Goal: Information Seeking & Learning: Learn about a topic

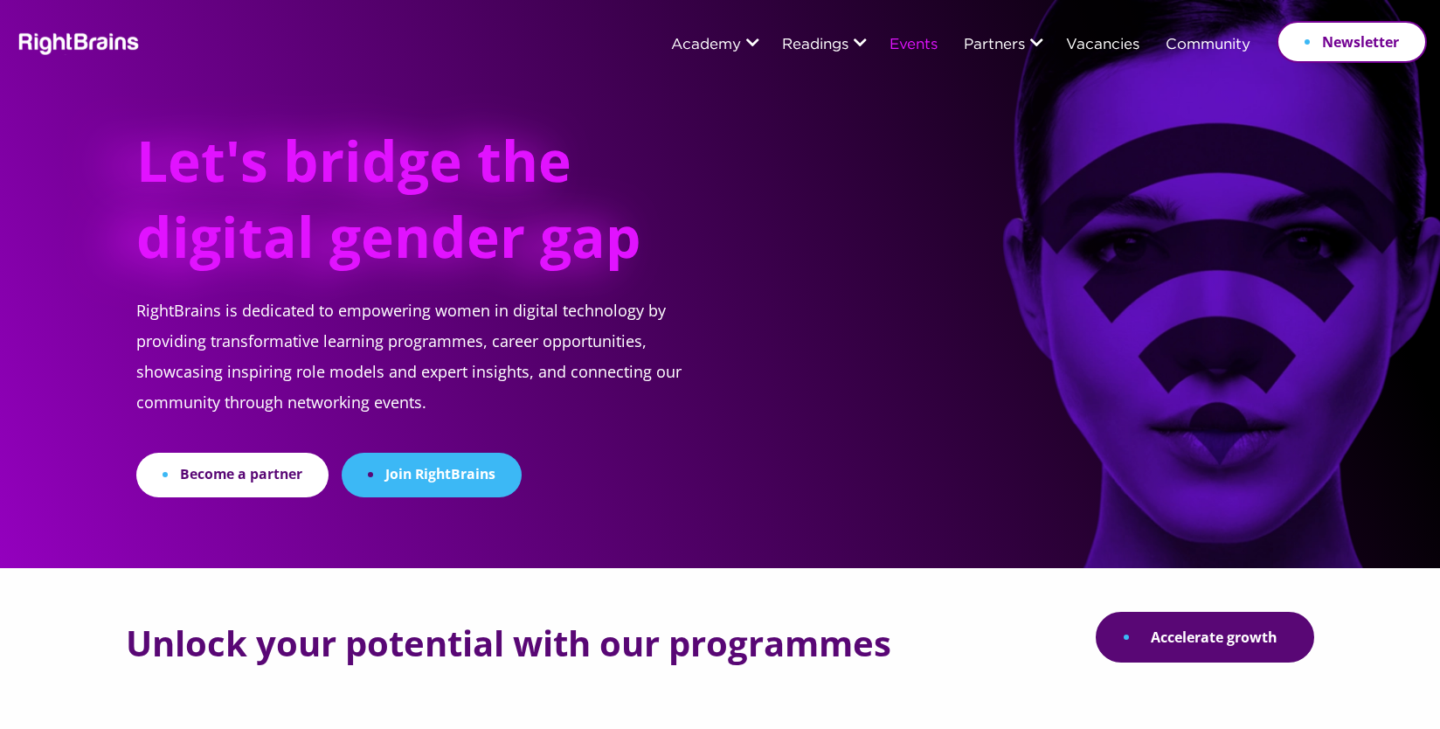
click at [923, 45] on link "Events" at bounding box center [914, 46] width 48 height 16
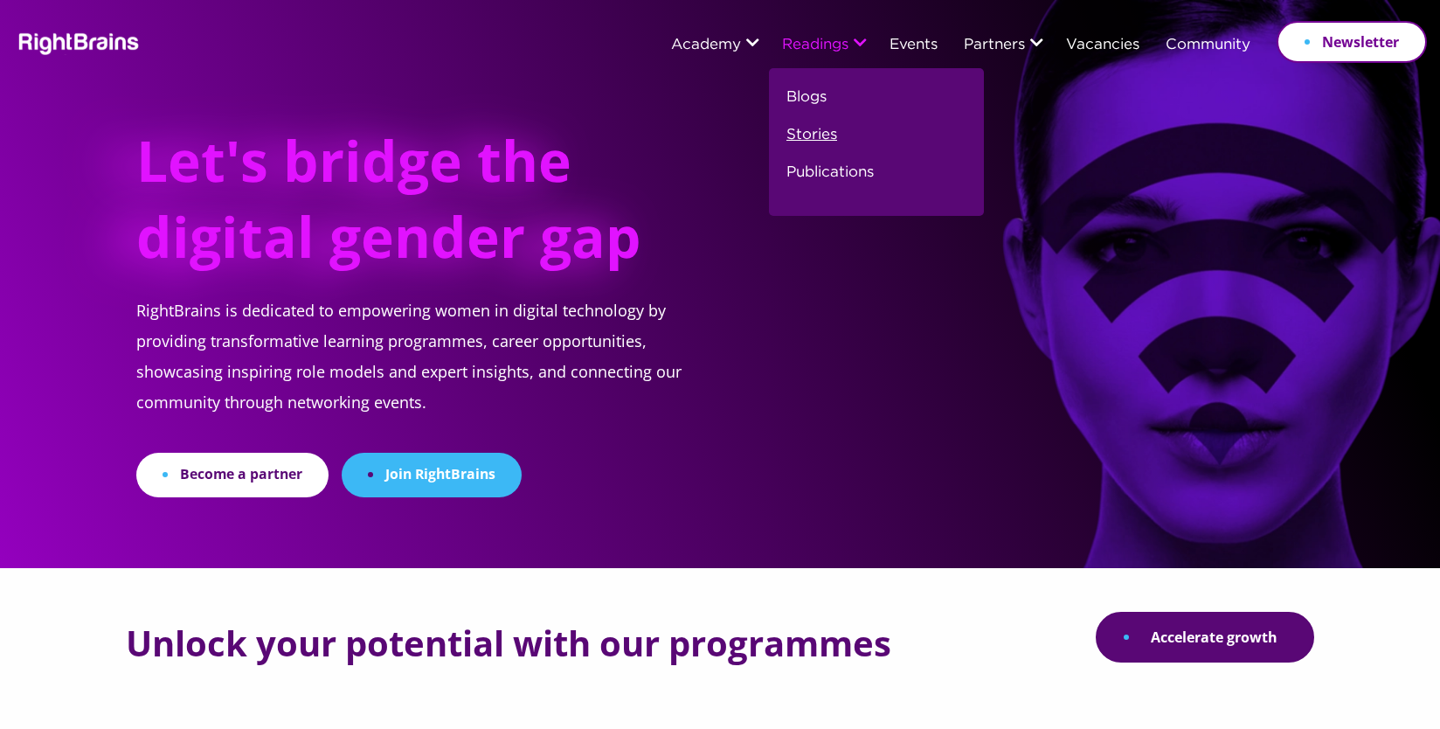
click at [810, 139] on link "Stories" at bounding box center [812, 142] width 51 height 38
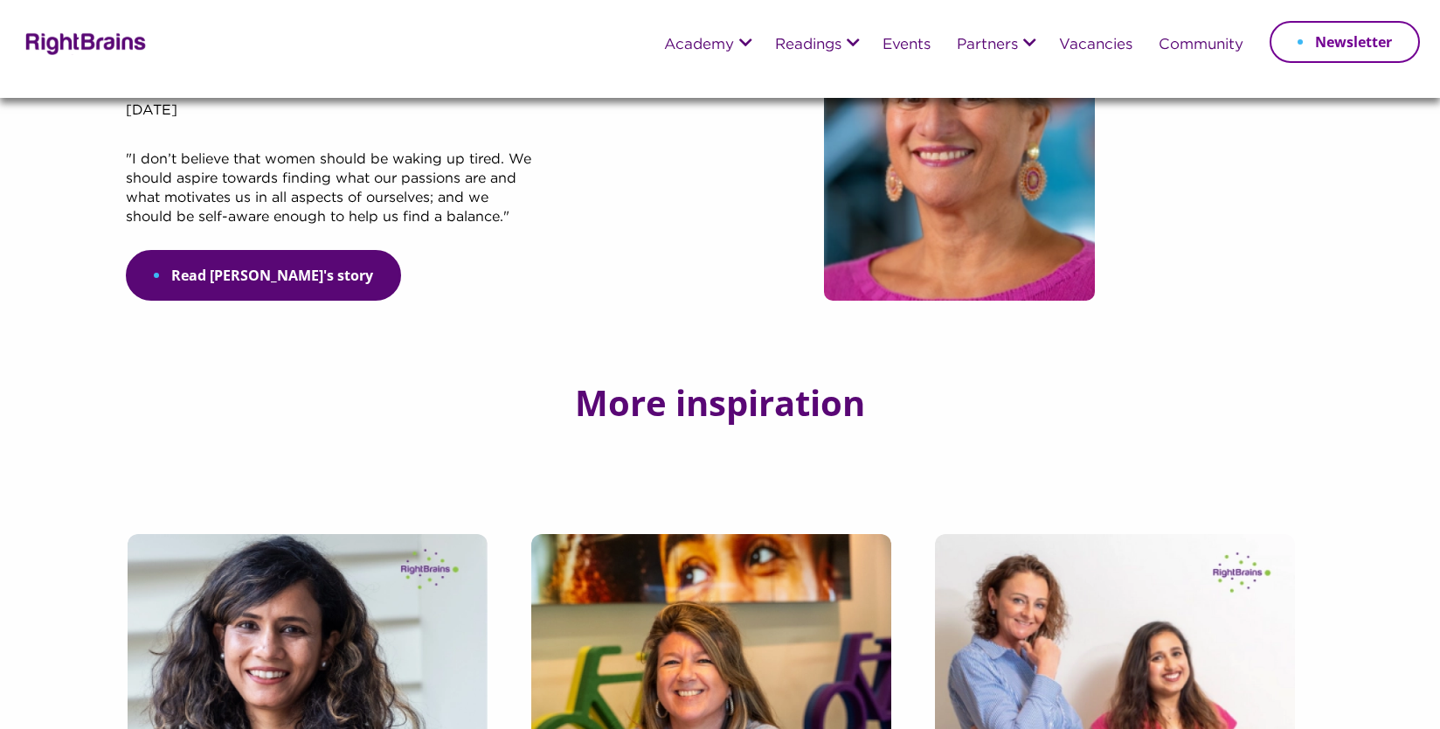
scroll to position [135, 0]
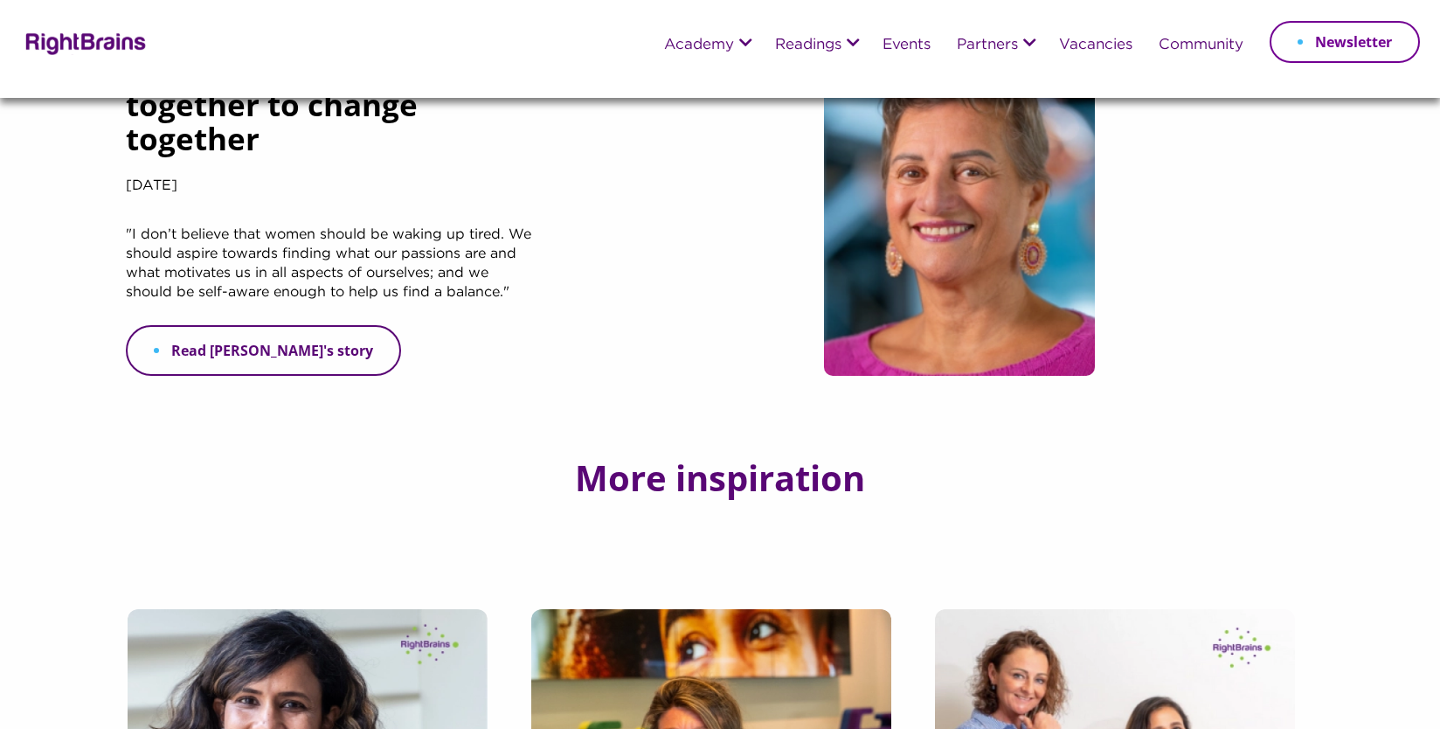
click at [245, 355] on link "Read Anke's story" at bounding box center [263, 350] width 275 height 51
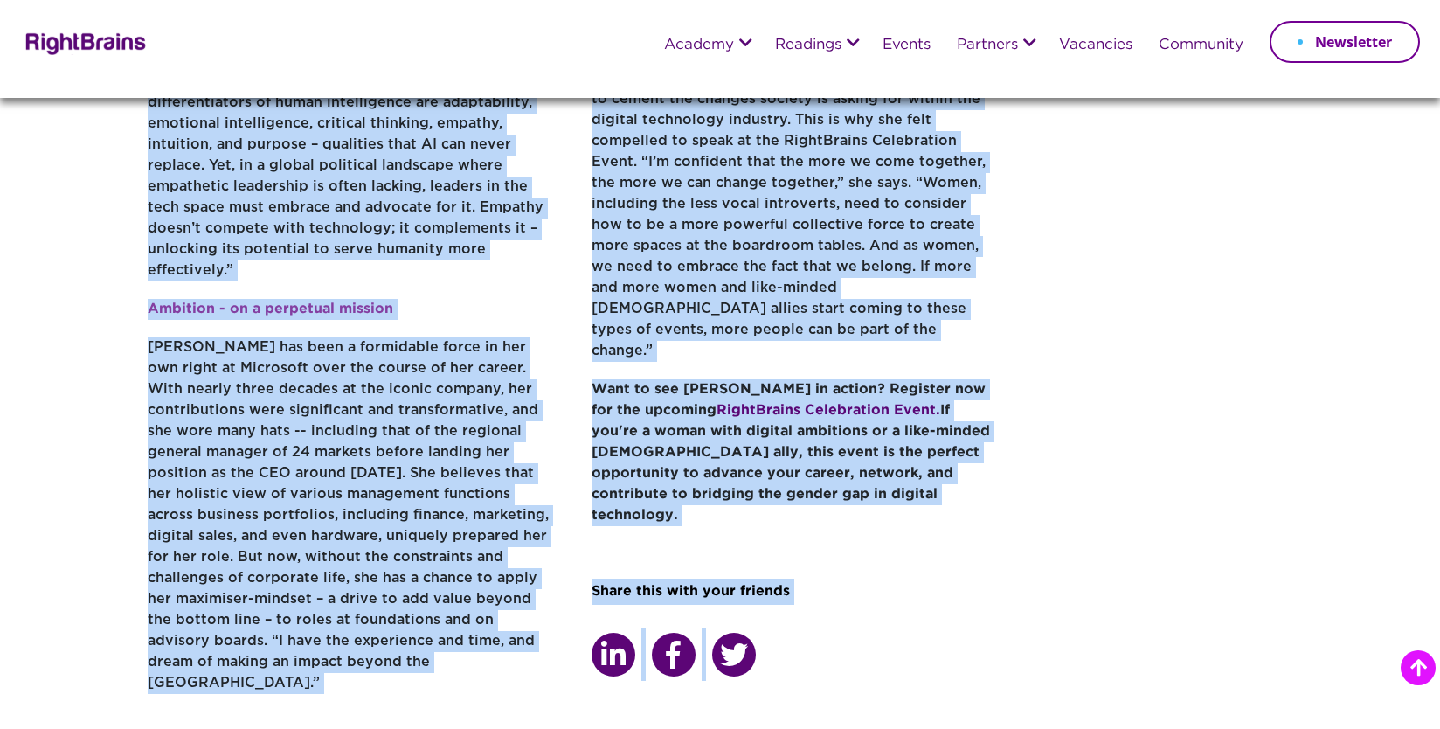
scroll to position [1282, 0]
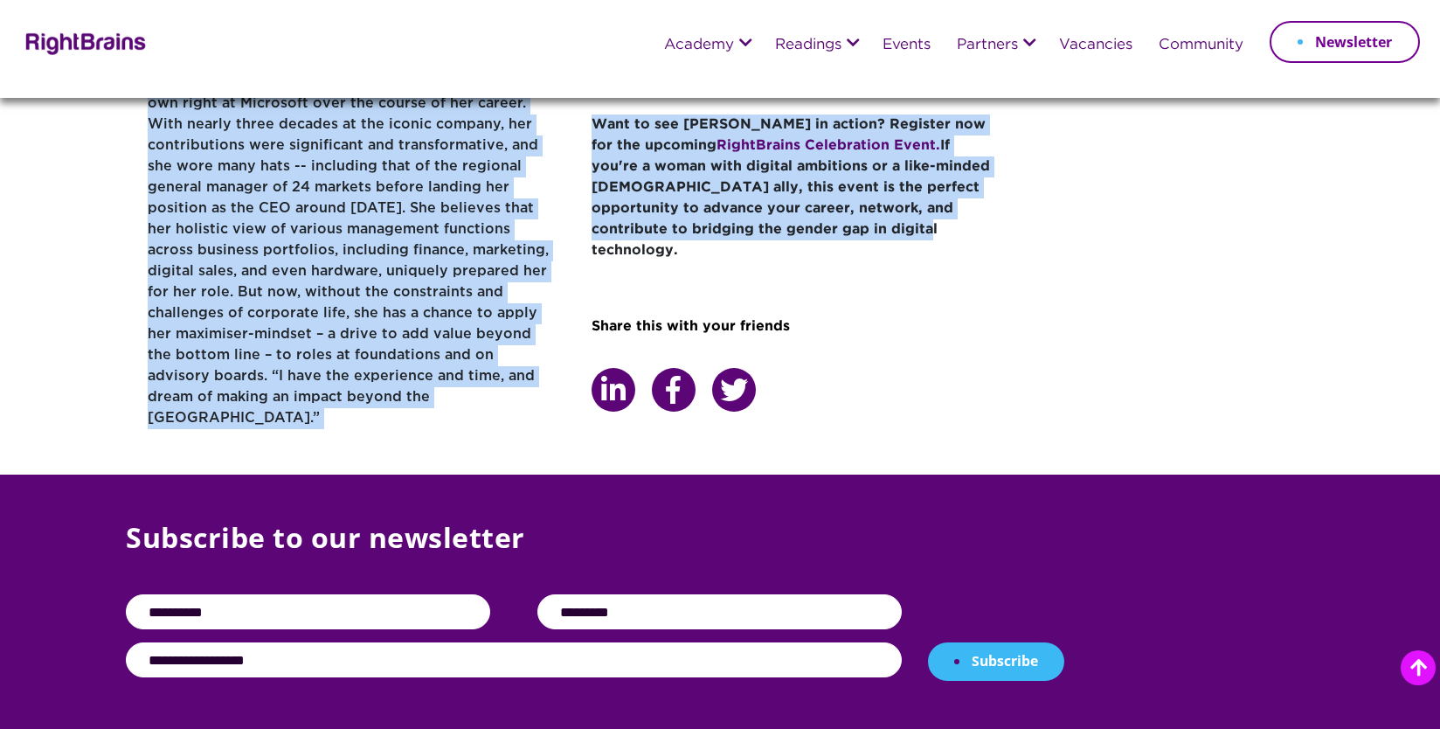
drag, startPoint x: 149, startPoint y: 438, endPoint x: 812, endPoint y: 250, distance: 689.5
copy div "Lore ips Dolor sit ametc adipisci elits doe temp ‘incididunt’. Ut lab etdolo MA…"
click at [915, 46] on link "Events" at bounding box center [907, 46] width 48 height 16
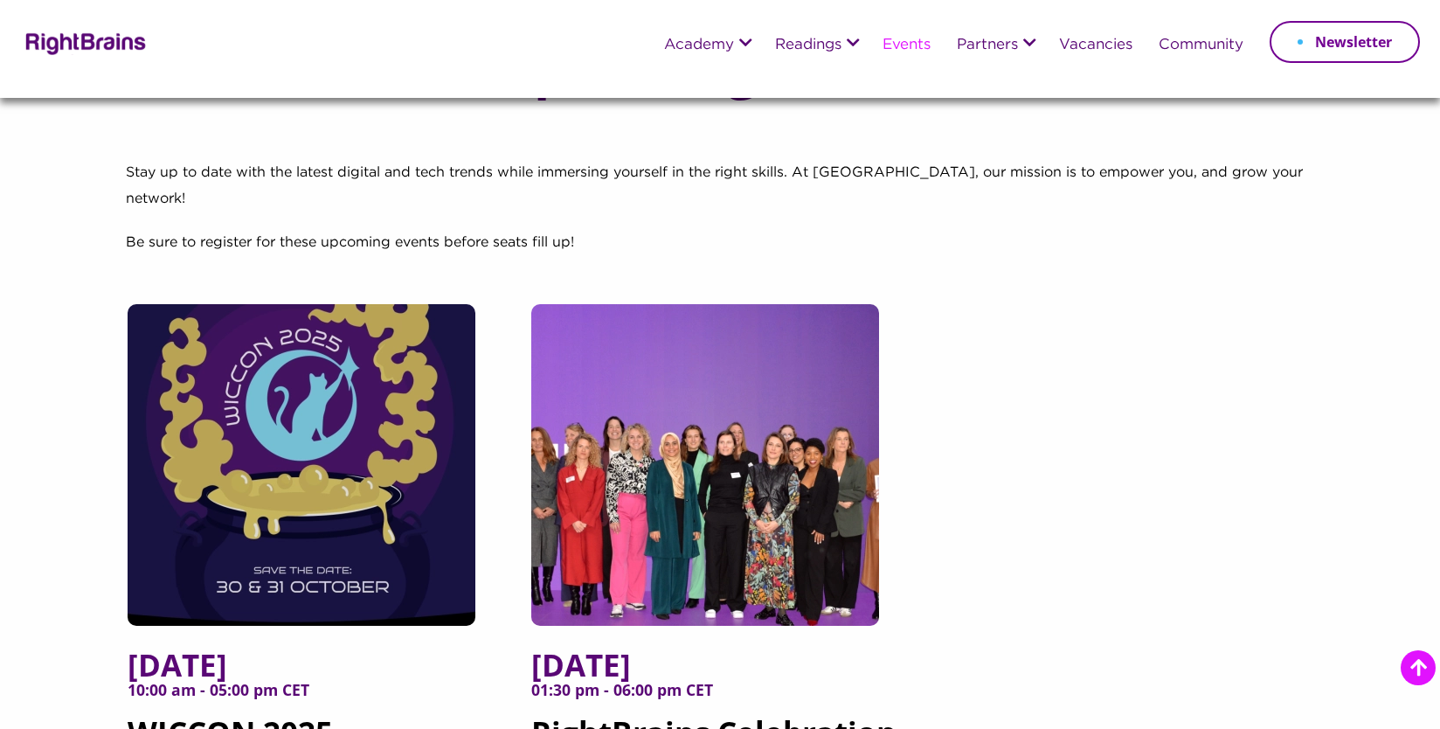
scroll to position [283, 0]
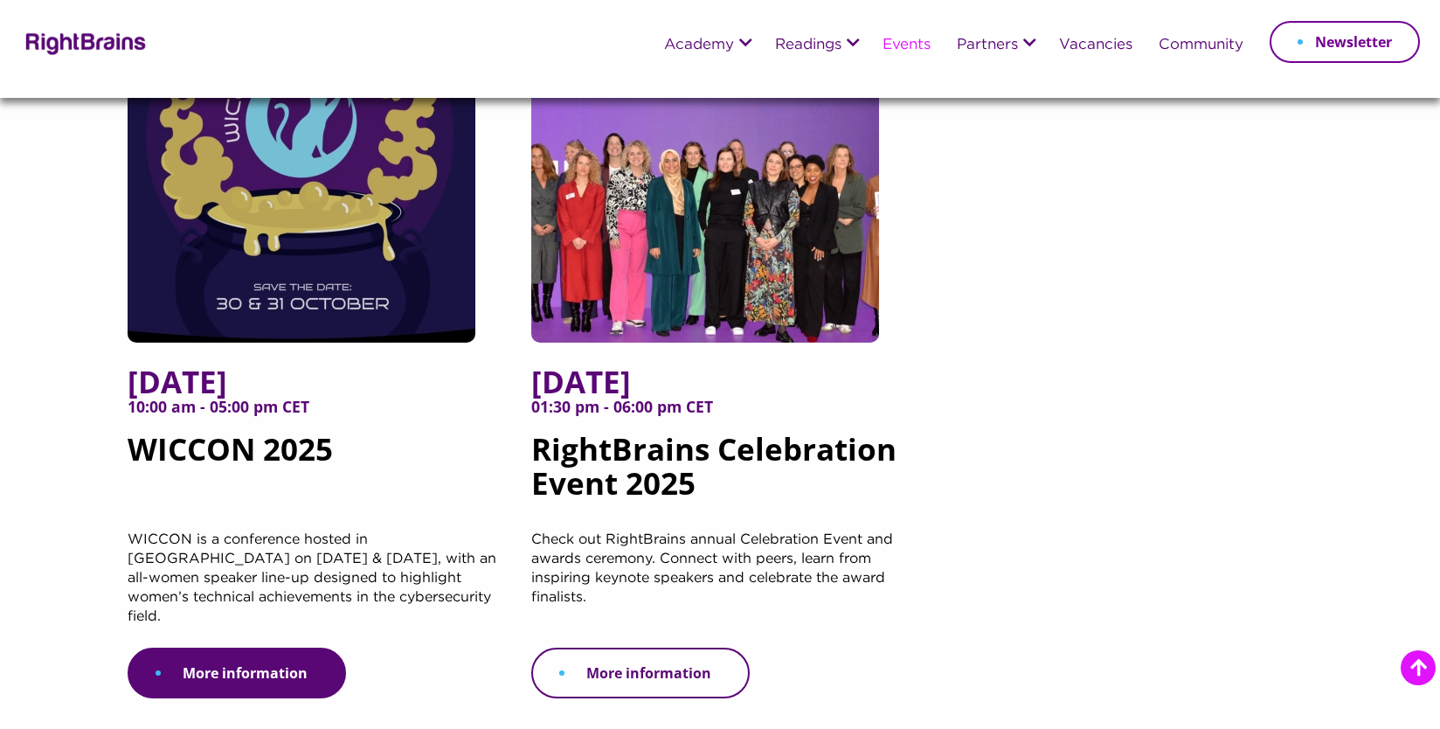
click at [662, 648] on link "More information" at bounding box center [640, 673] width 218 height 51
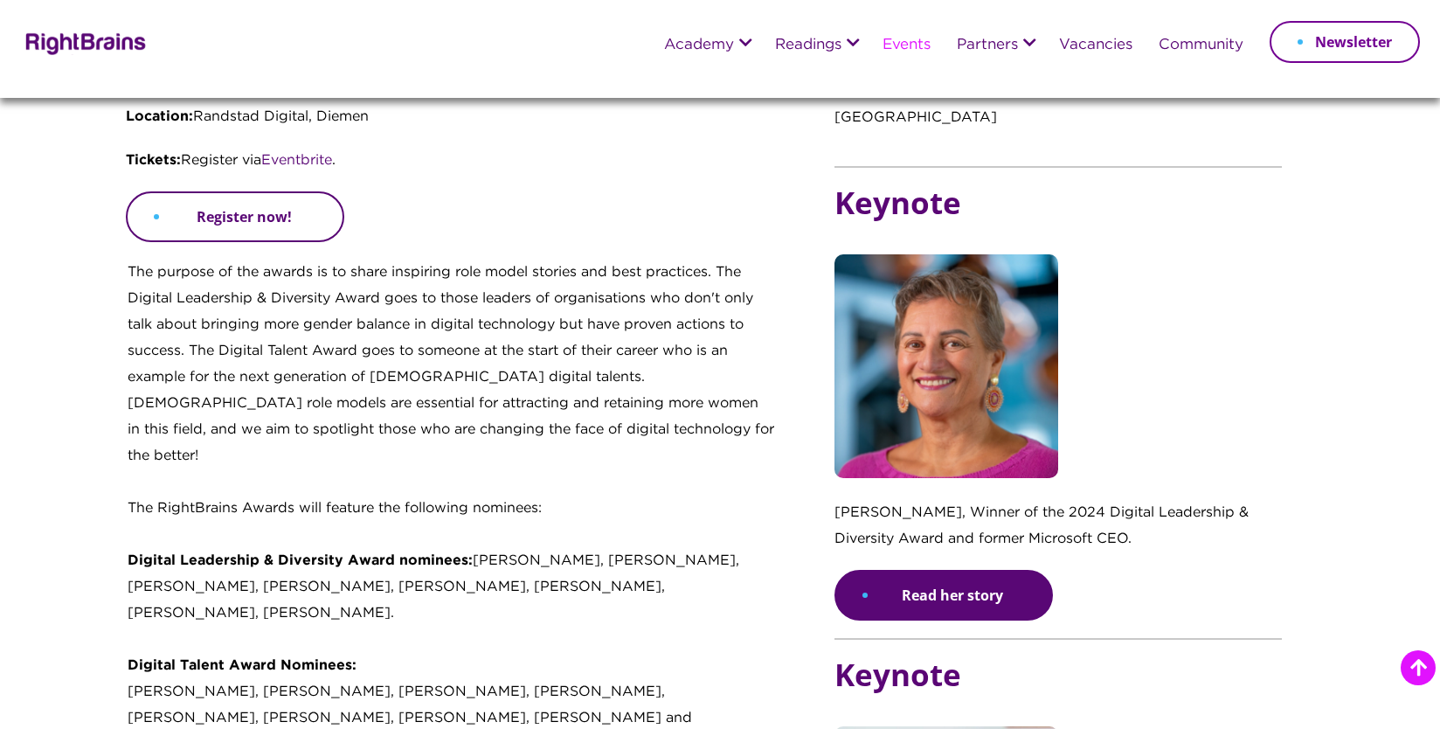
scroll to position [1072, 0]
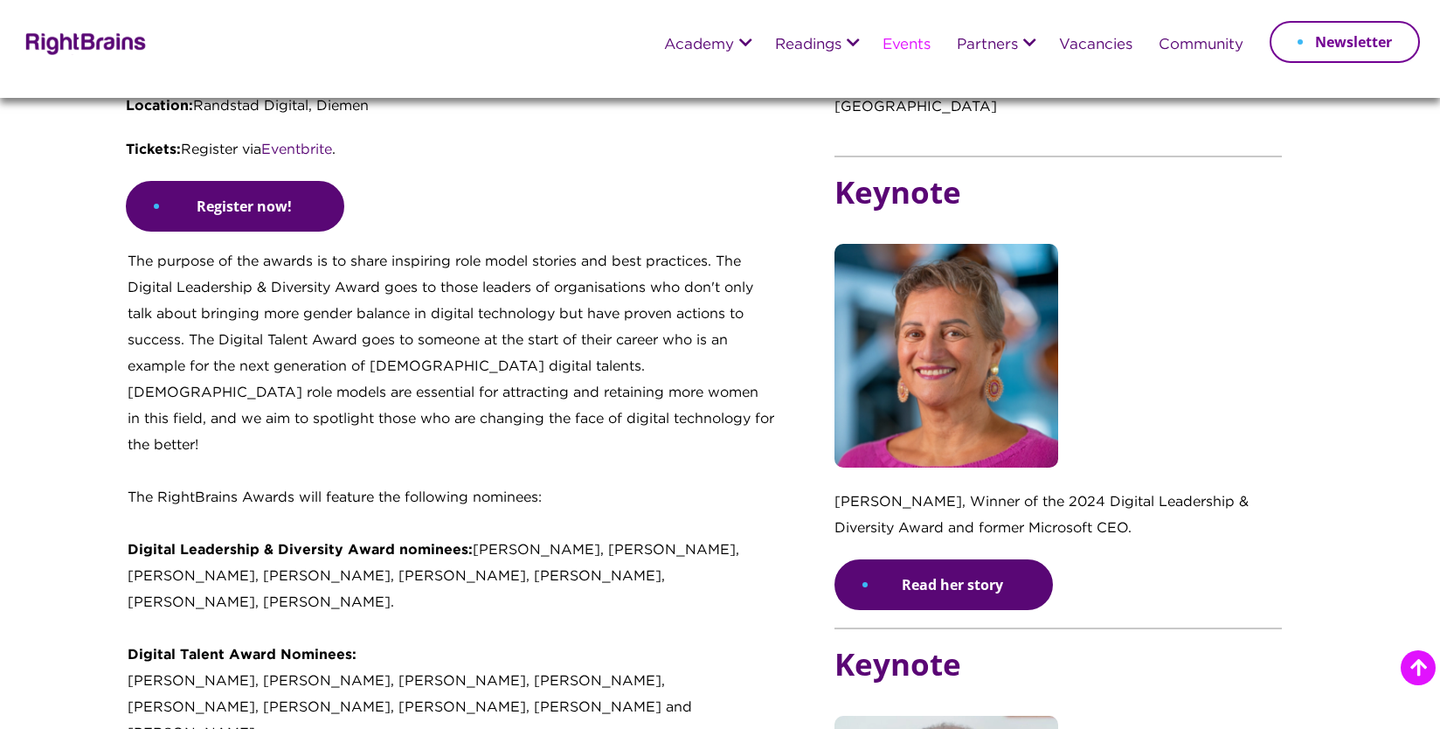
drag, startPoint x: 1159, startPoint y: 501, endPoint x: 840, endPoint y: 471, distance: 320.4
click at [838, 489] on p "[PERSON_NAME], Winner of the 2024 Digital Leadership & Diversity Award and form…" at bounding box center [1058, 524] width 447 height 70
copy p "[PERSON_NAME], Winner of the 2024 Digital Leadership & Diversity Award and form…"
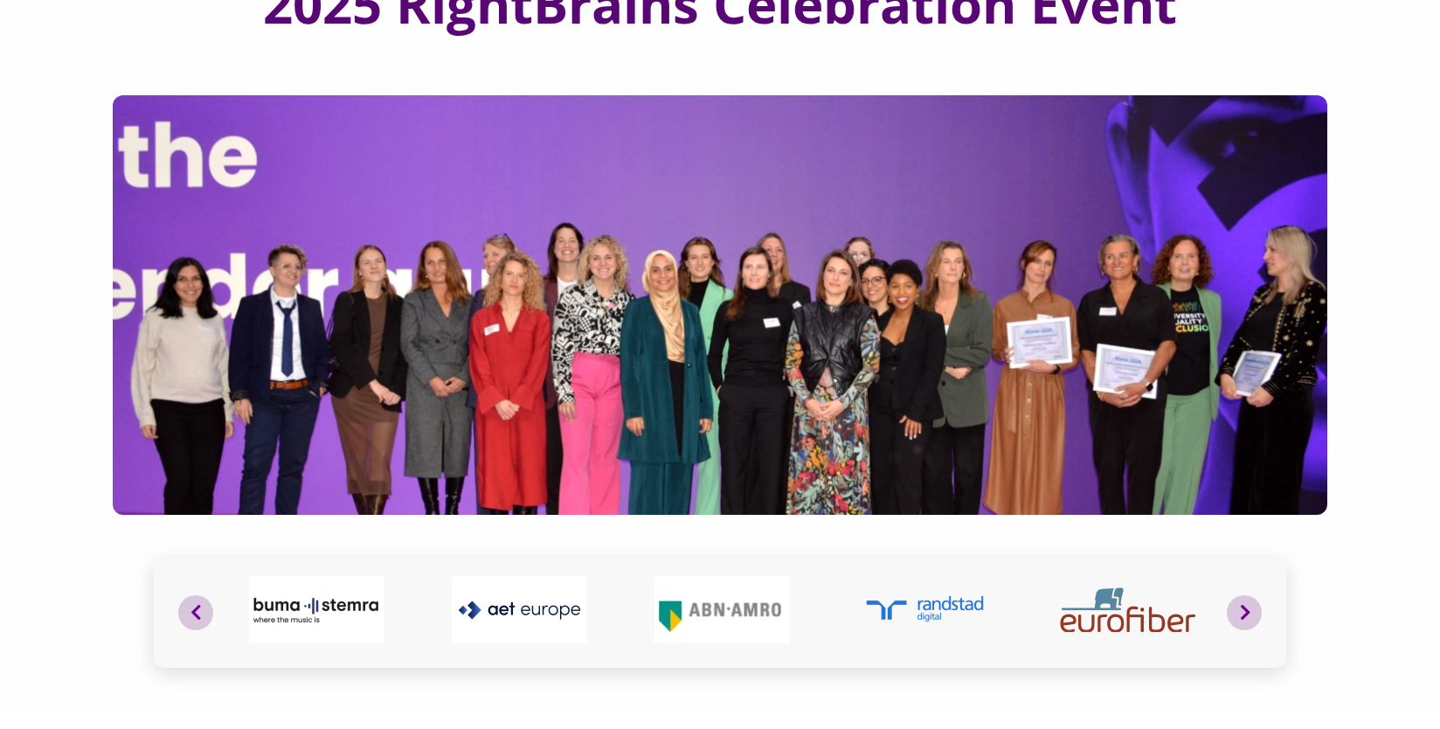
scroll to position [0, 0]
